Goal: Task Accomplishment & Management: Use online tool/utility

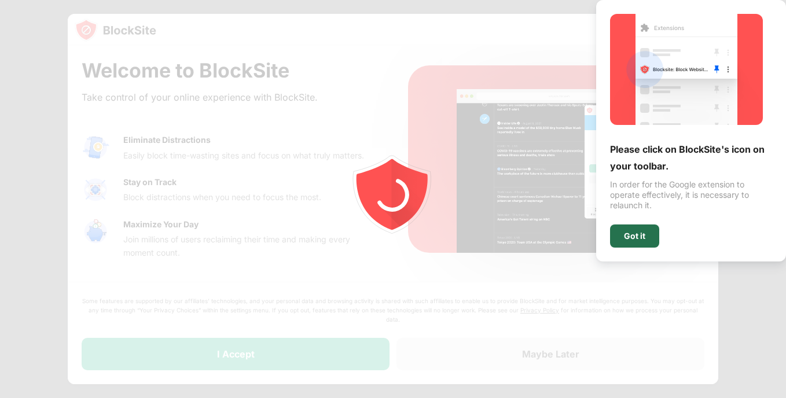
click at [652, 234] on div "Got it" at bounding box center [634, 236] width 49 height 23
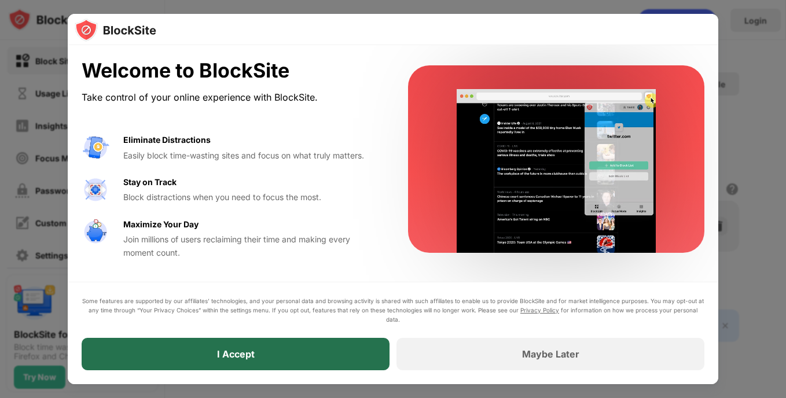
click at [286, 361] on div "I Accept" at bounding box center [236, 354] width 308 height 32
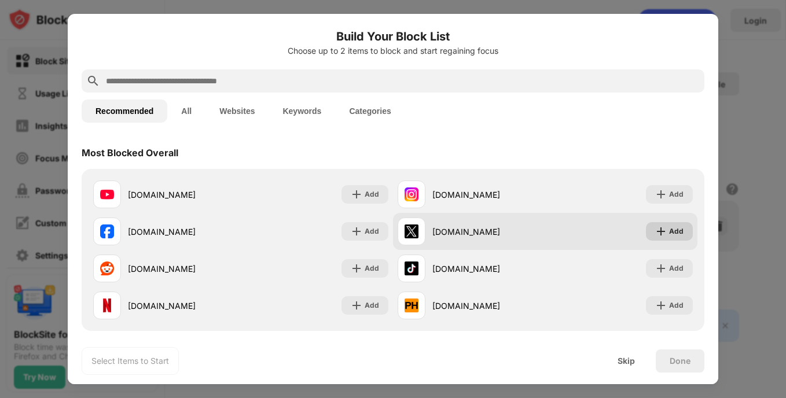
click at [660, 230] on div "Add" at bounding box center [669, 231] width 47 height 19
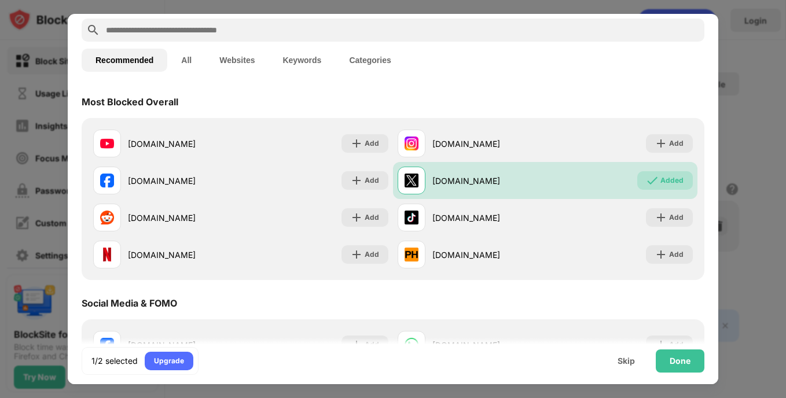
scroll to position [58, 0]
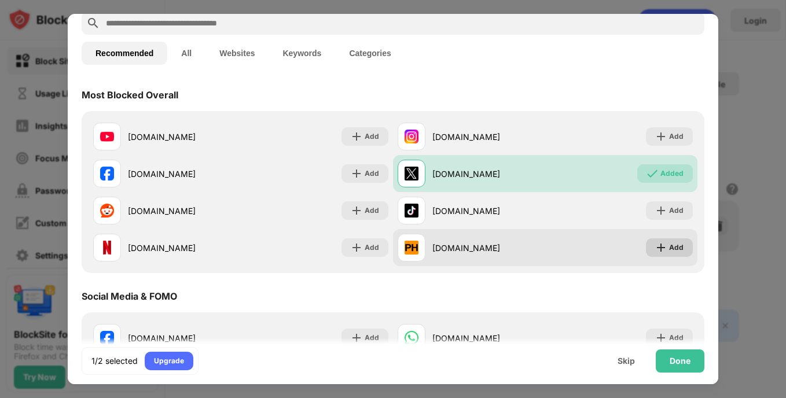
click at [660, 247] on div "Add" at bounding box center [669, 247] width 47 height 19
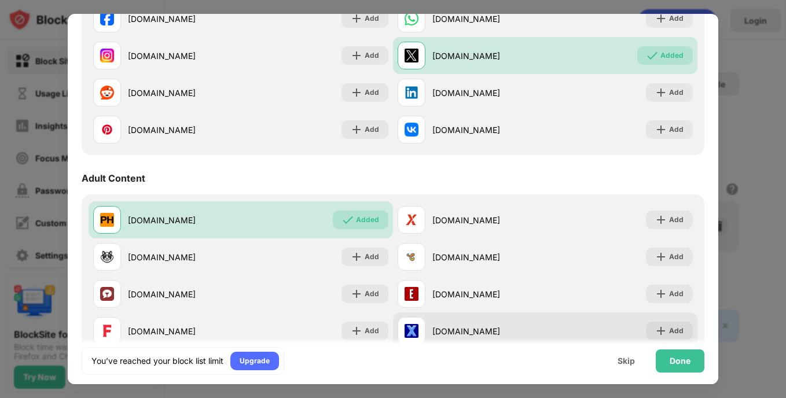
scroll to position [463, 0]
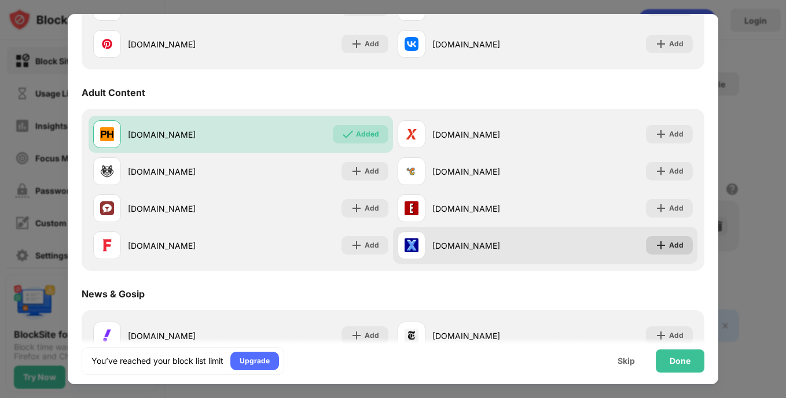
click at [674, 247] on div "Add" at bounding box center [676, 246] width 14 height 12
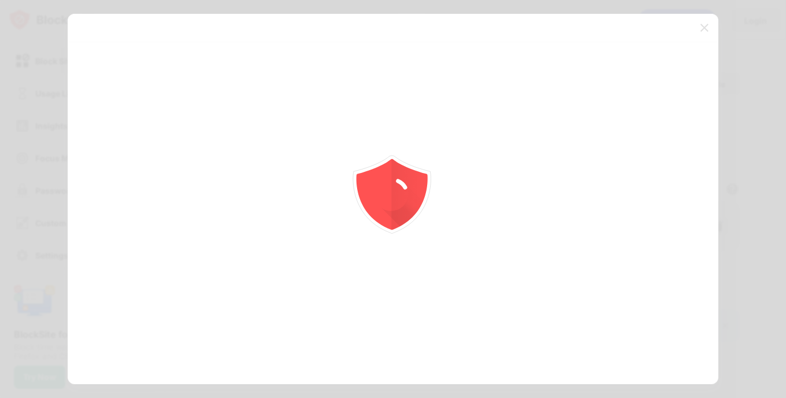
click at [661, 215] on div at bounding box center [393, 199] width 786 height 398
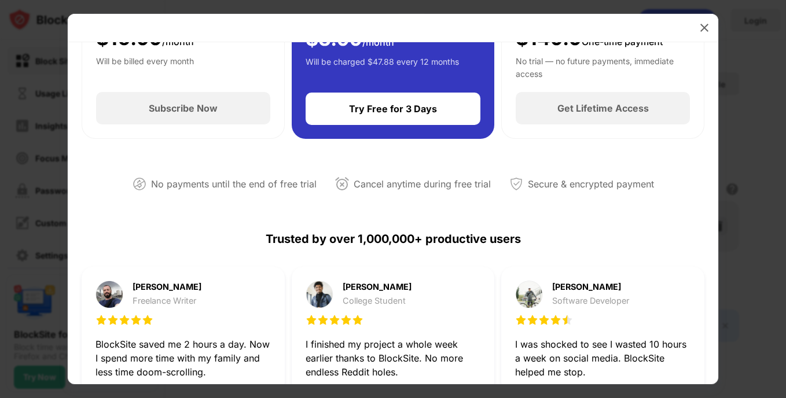
scroll to position [231, 0]
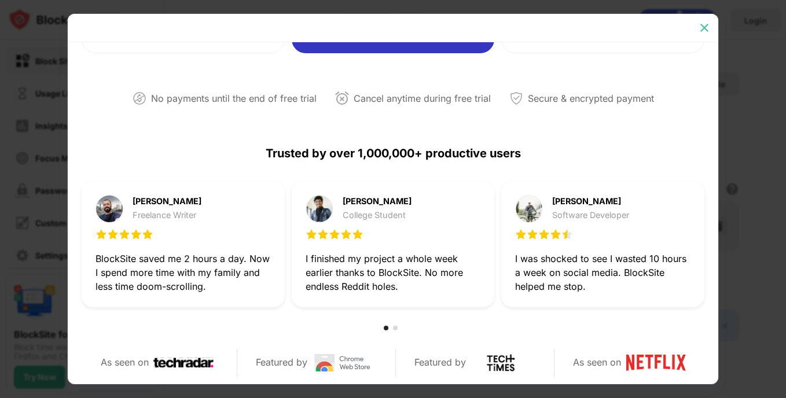
click at [696, 32] on div at bounding box center [704, 28] width 19 height 19
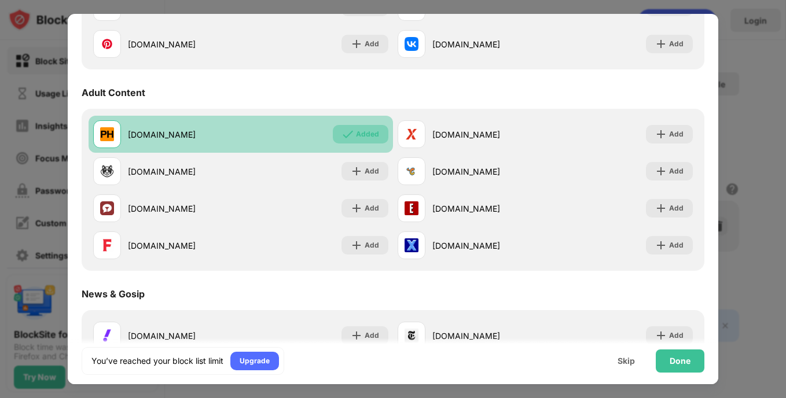
click at [363, 136] on div "Added" at bounding box center [367, 134] width 23 height 12
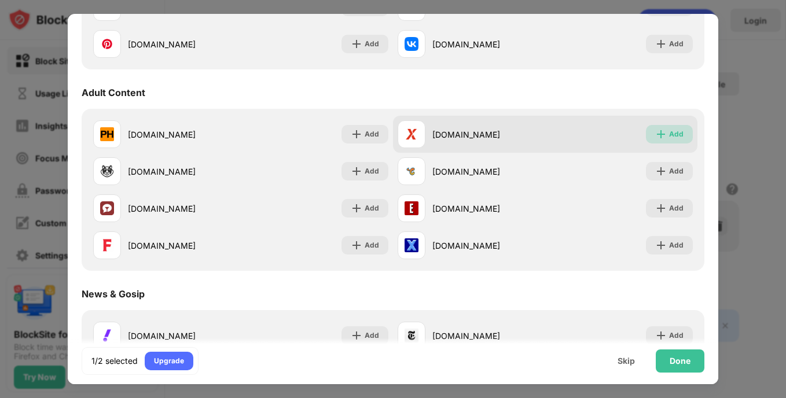
click at [670, 128] on div "Add" at bounding box center [676, 134] width 14 height 12
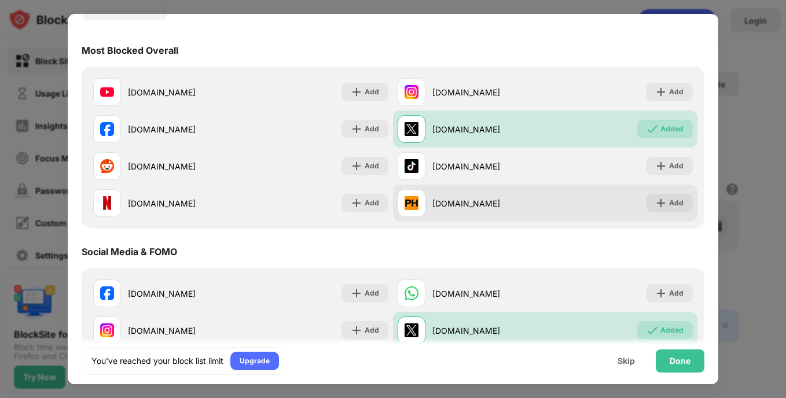
scroll to position [58, 0]
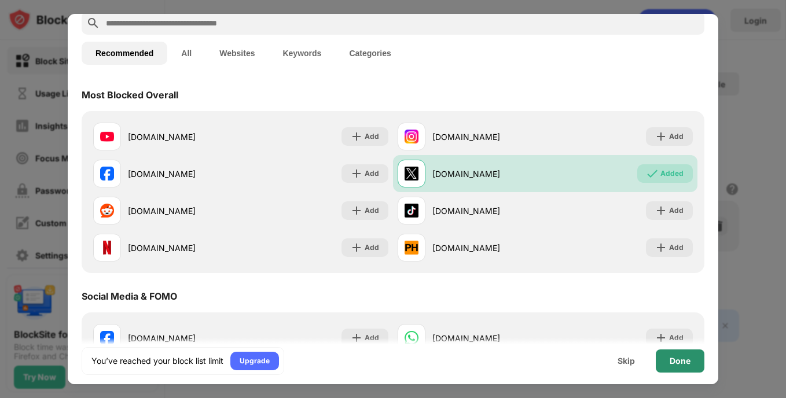
click at [692, 366] on div "Done" at bounding box center [680, 361] width 49 height 23
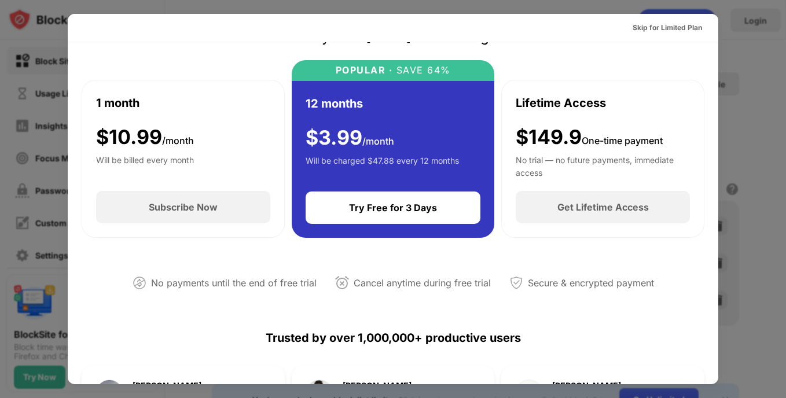
scroll to position [0, 0]
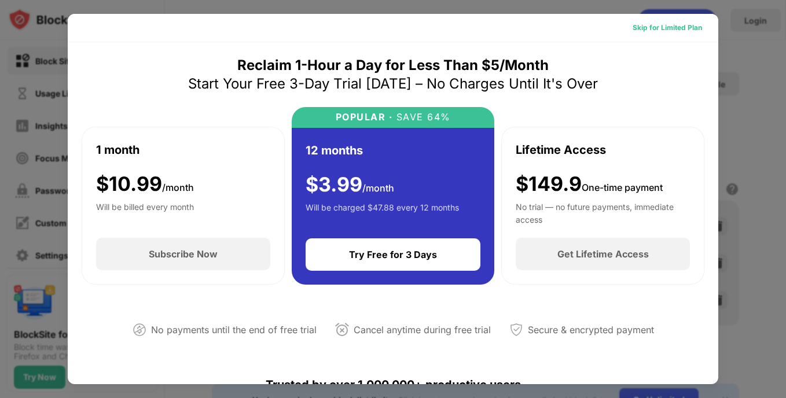
click at [633, 26] on div "Skip for Limited Plan" at bounding box center [667, 28] width 69 height 12
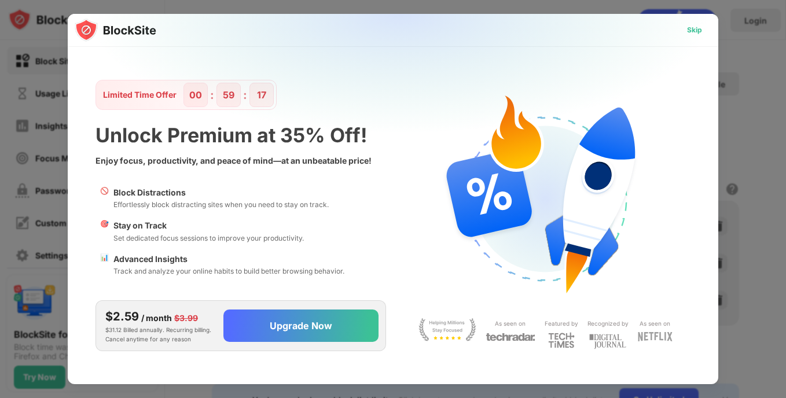
click at [700, 28] on div "Skip" at bounding box center [694, 30] width 15 height 12
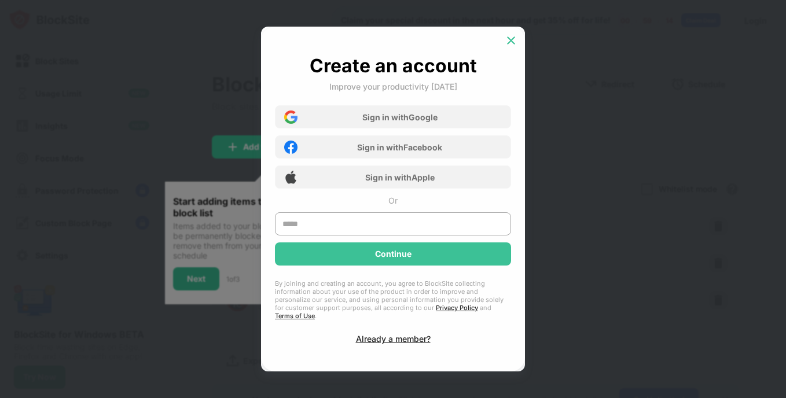
click at [516, 45] on img at bounding box center [511, 41] width 12 height 12
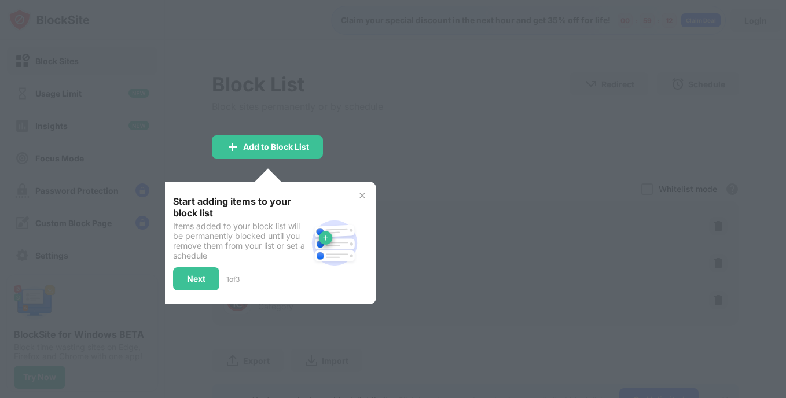
click at [196, 277] on div "Next" at bounding box center [196, 278] width 19 height 9
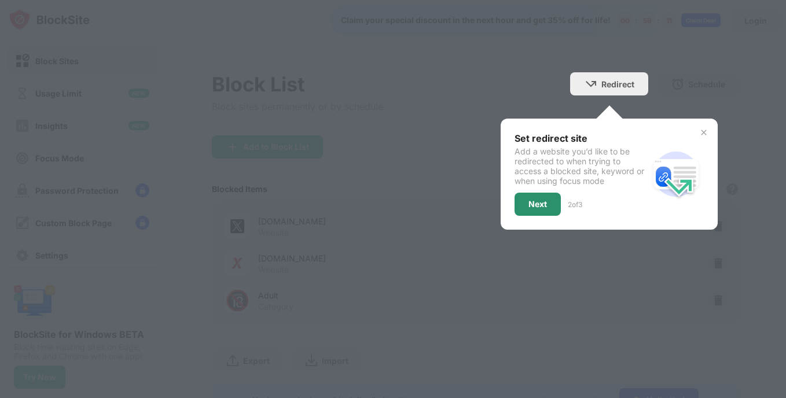
click at [536, 206] on div "Next" at bounding box center [537, 204] width 19 height 9
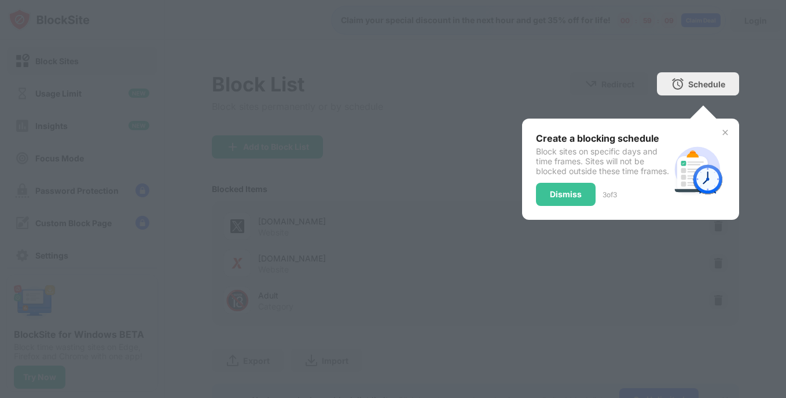
click at [720, 128] on img at bounding box center [724, 132] width 9 height 9
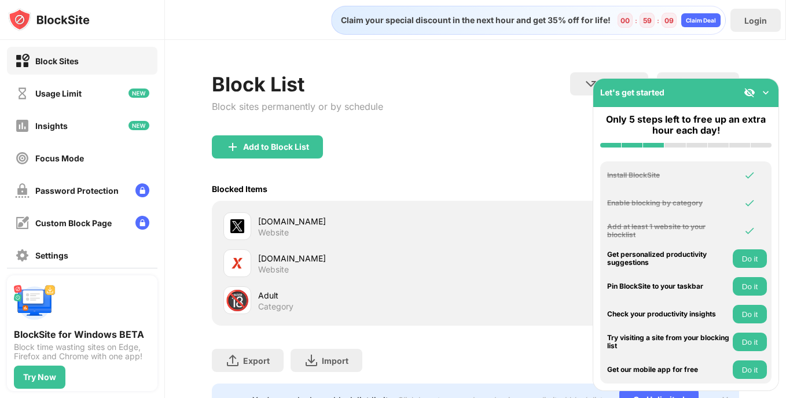
click at [430, 153] on div "Add to Block List" at bounding box center [475, 156] width 527 height 42
click at [761, 95] on img at bounding box center [766, 93] width 12 height 12
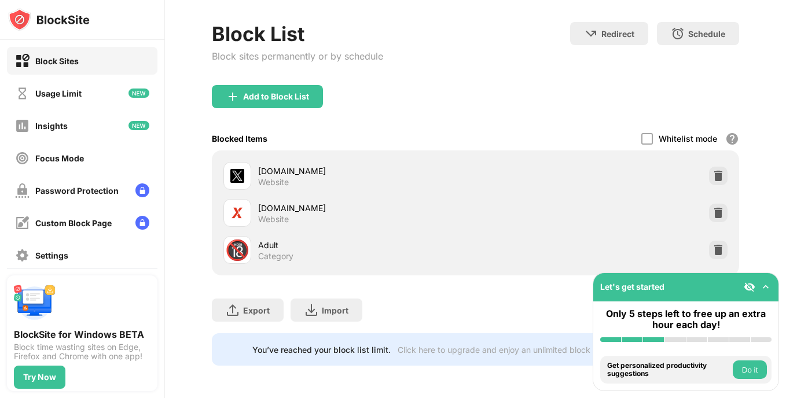
scroll to position [59, 0]
click at [766, 293] on div "Let's get started" at bounding box center [685, 287] width 185 height 28
